Goal: Find specific page/section: Find specific page/section

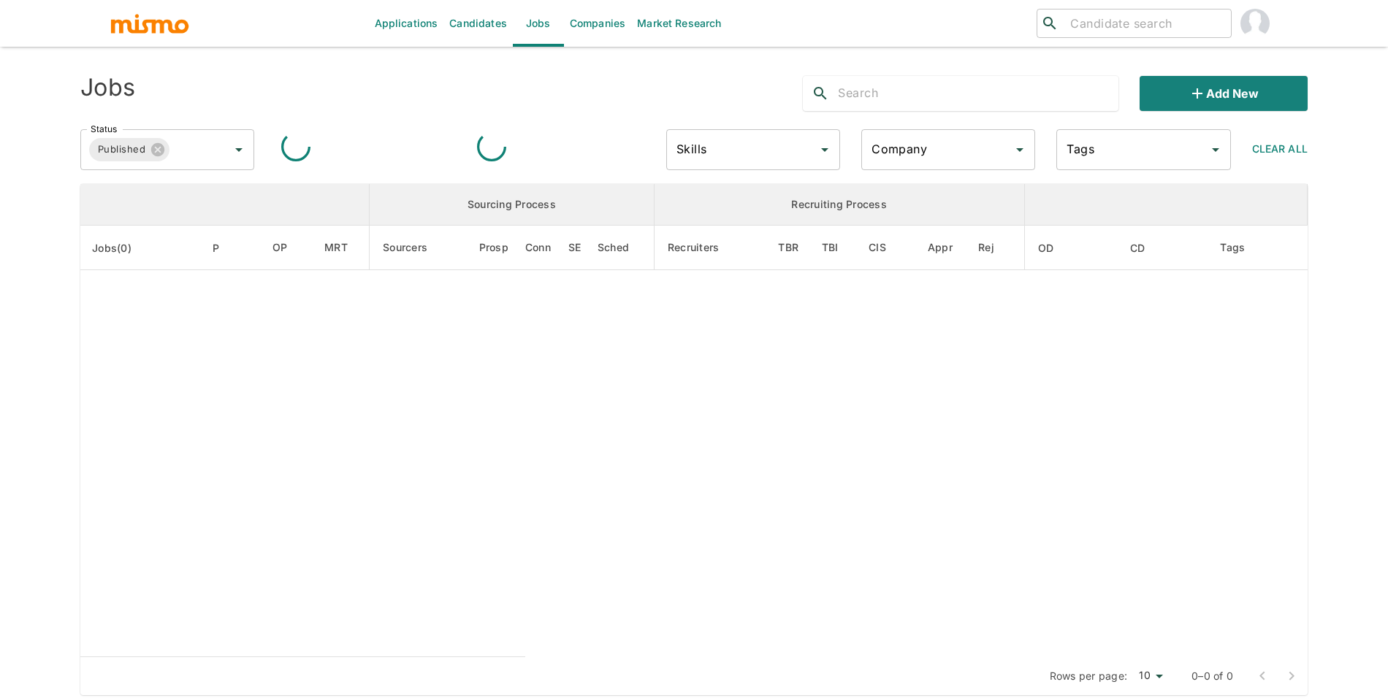
click at [945, 142] on input "Company" at bounding box center [937, 150] width 139 height 28
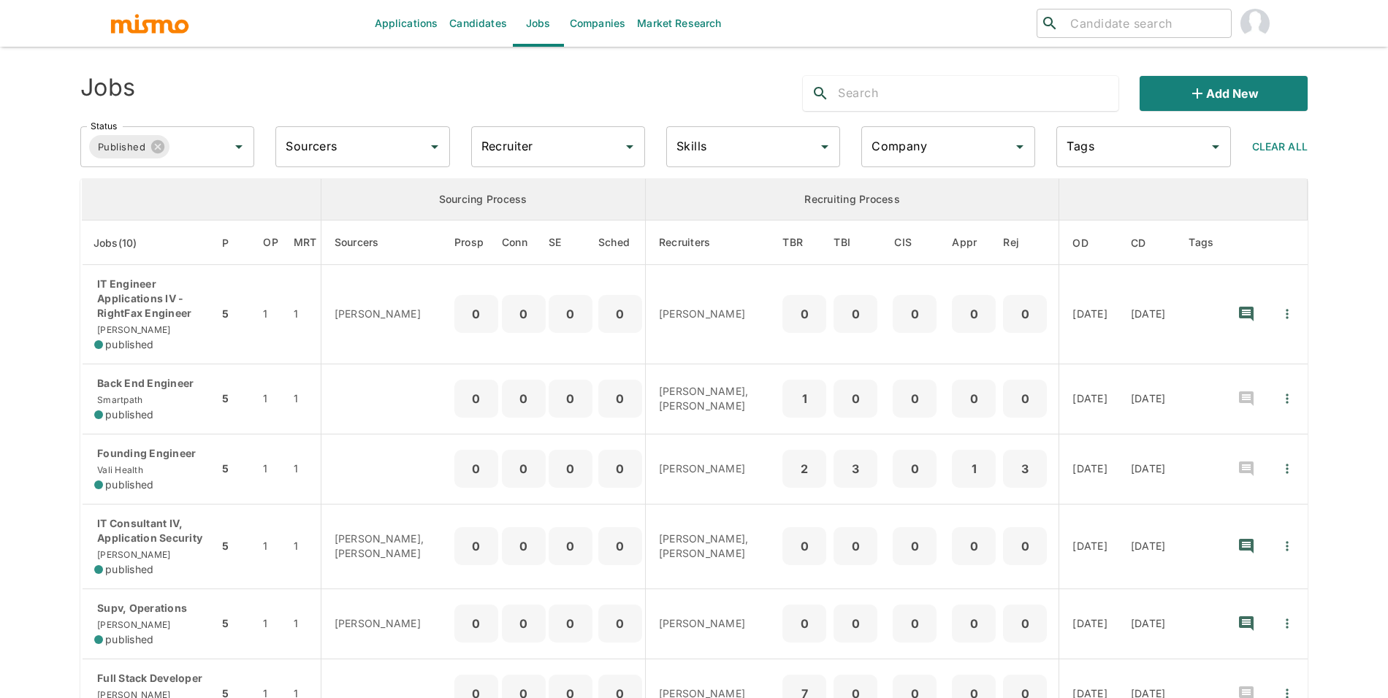
click at [965, 156] on input "Company" at bounding box center [937, 147] width 139 height 28
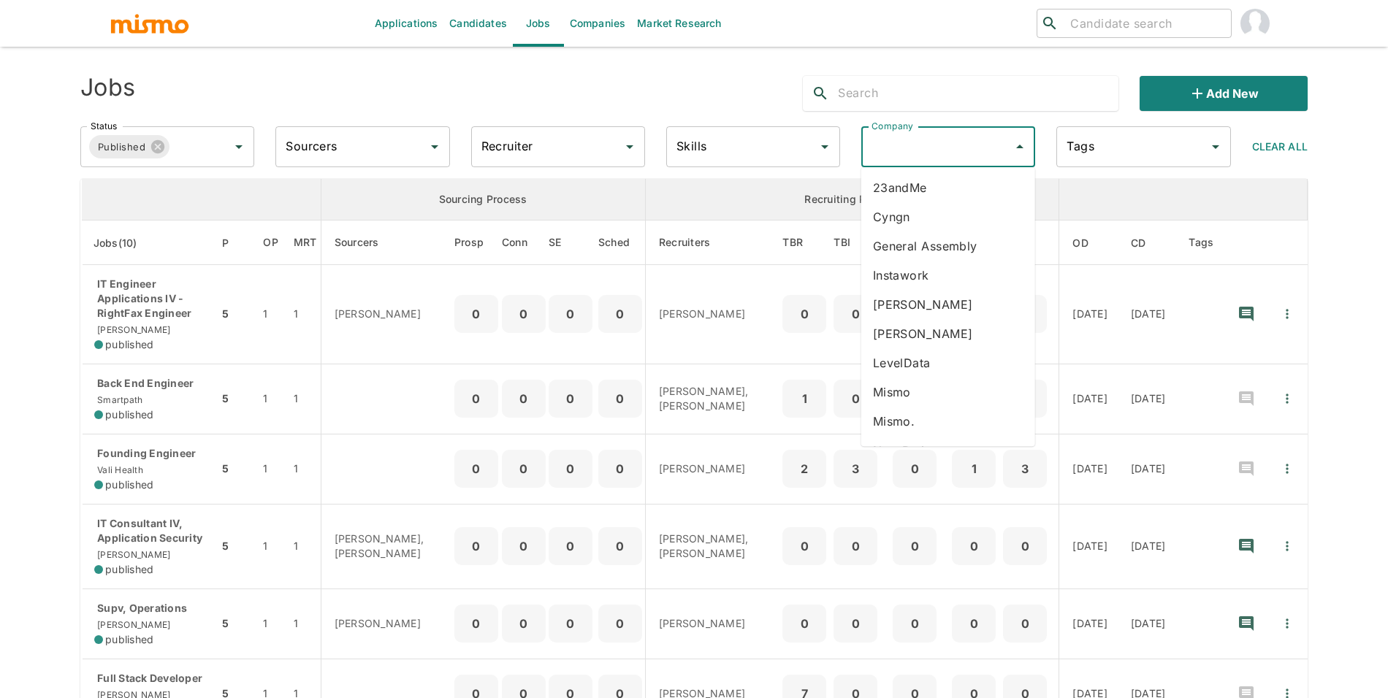
click at [974, 278] on li "Instawork" at bounding box center [948, 275] width 174 height 29
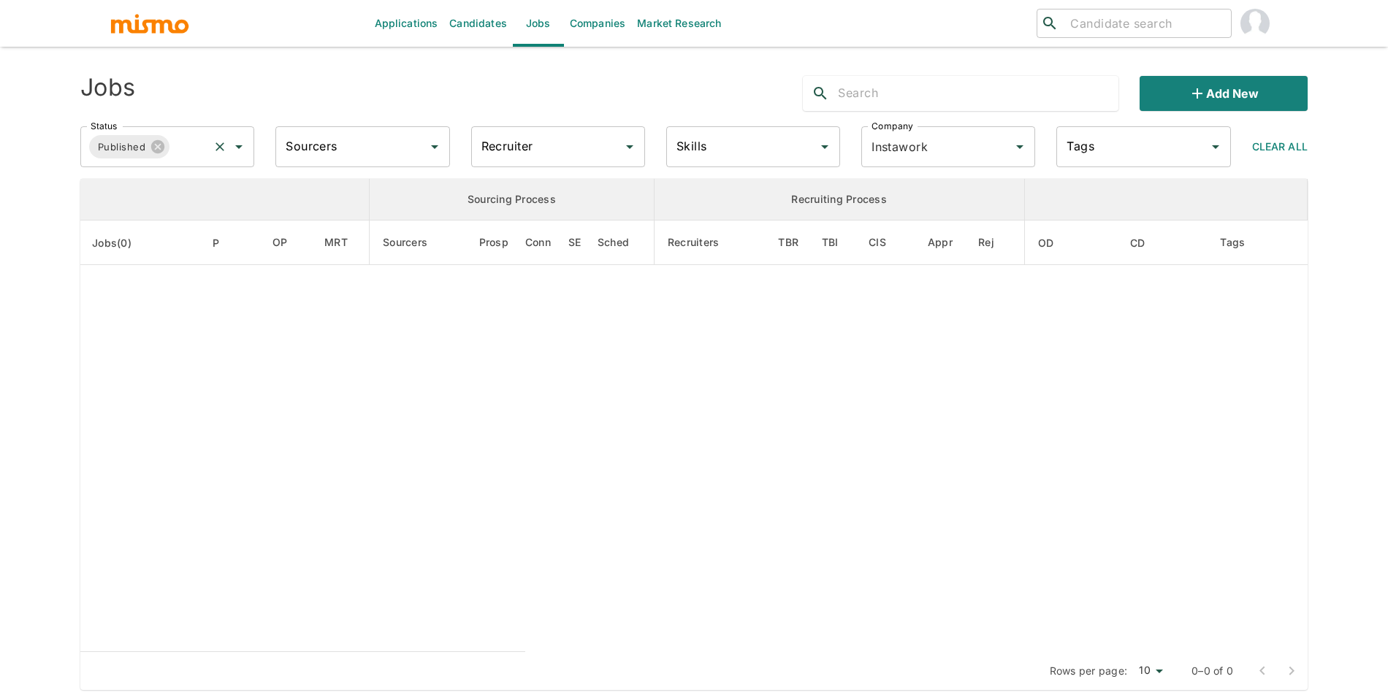
click at [176, 148] on input "Status" at bounding box center [189, 147] width 35 height 28
click at [175, 186] on li "Public" at bounding box center [168, 187] width 174 height 29
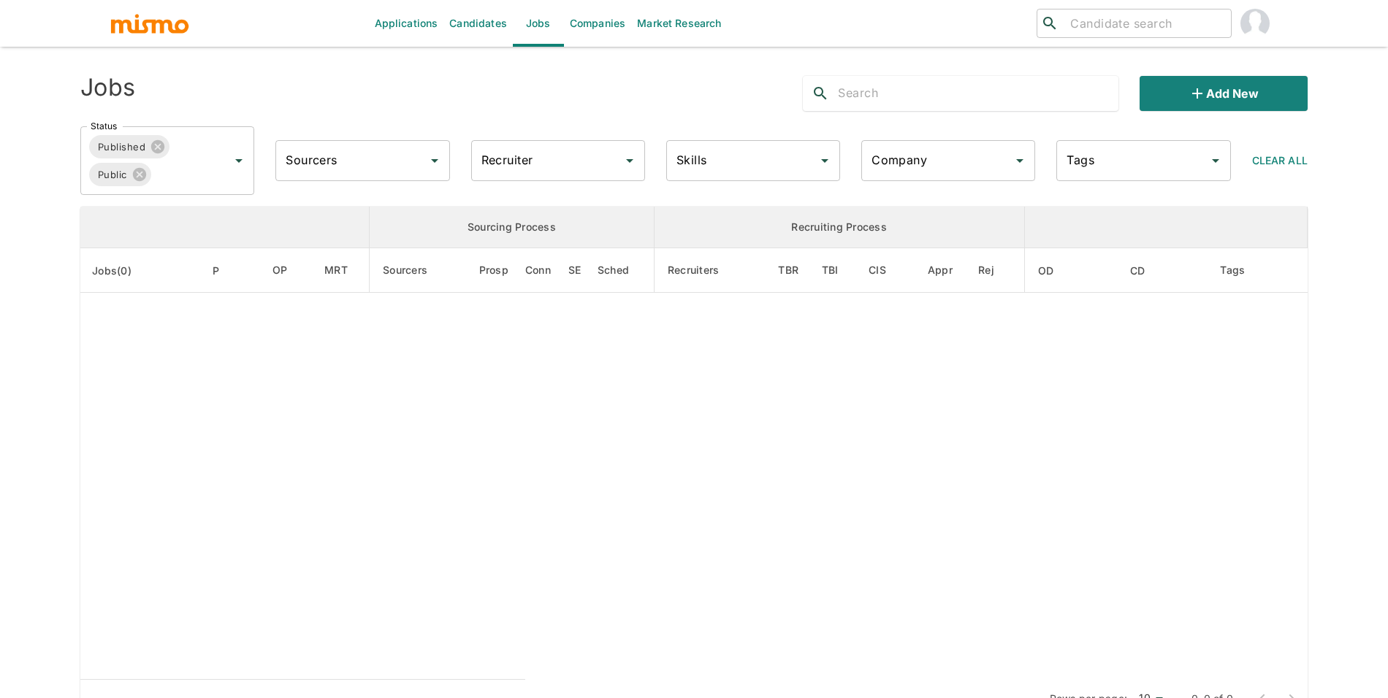
type input "Instawork"
click at [902, 147] on input "Instawork" at bounding box center [928, 161] width 120 height 28
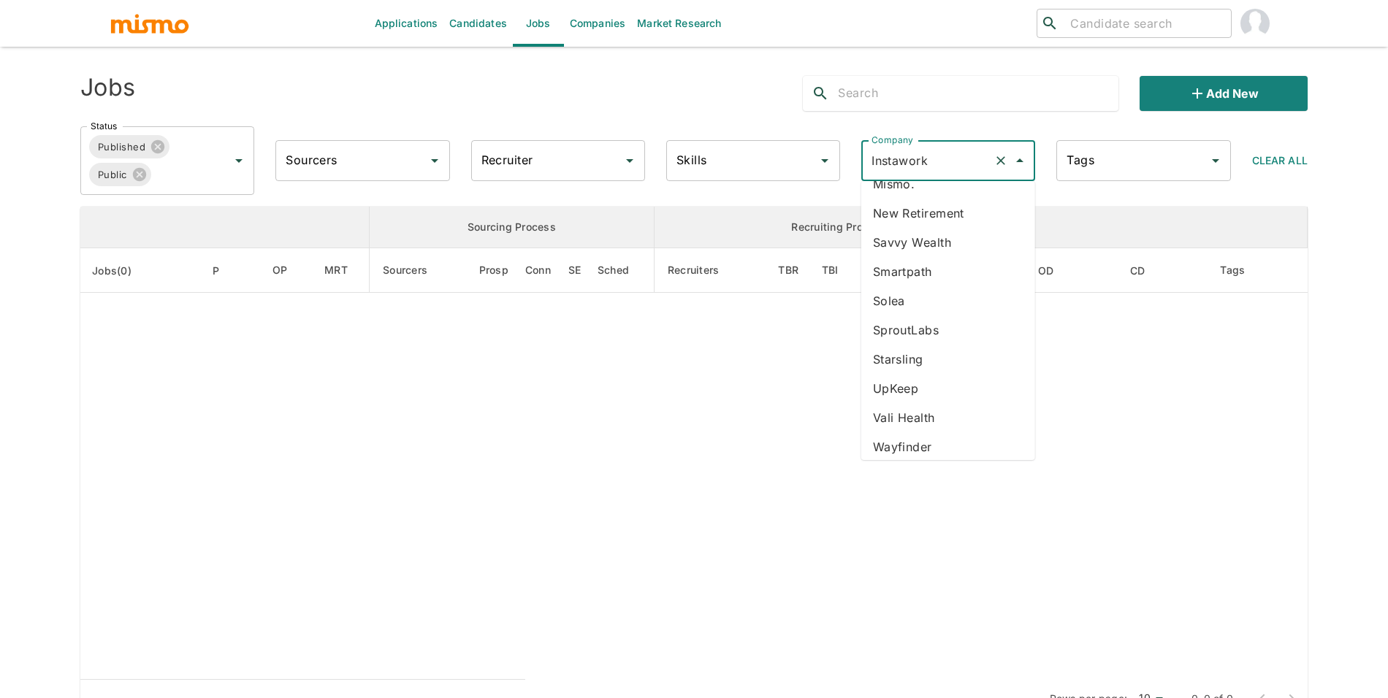
scroll to position [229, 0]
click at [935, 209] on li "New Retirement" at bounding box center [948, 206] width 174 height 29
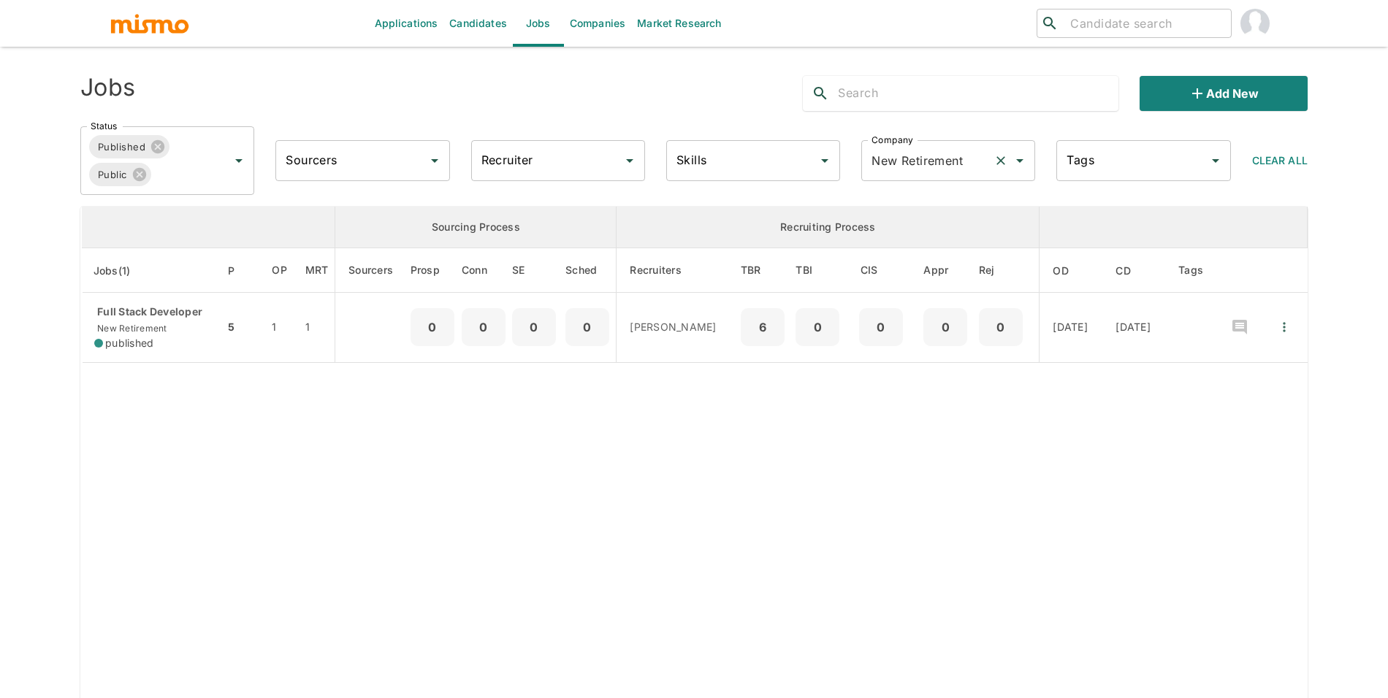
click at [929, 161] on input "New Retirement" at bounding box center [928, 161] width 120 height 28
